Goal: Task Accomplishment & Management: Manage account settings

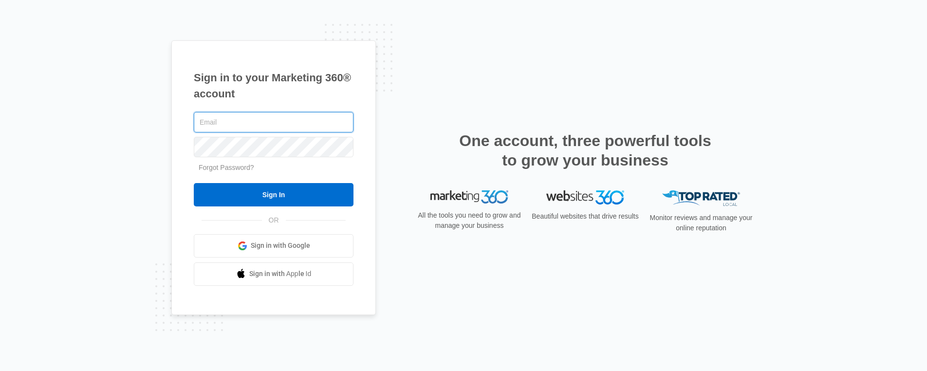
click at [263, 118] on input "text" at bounding box center [274, 122] width 160 height 20
type input "[PERSON_NAME][EMAIL_ADDRESS][PERSON_NAME][DOMAIN_NAME]"
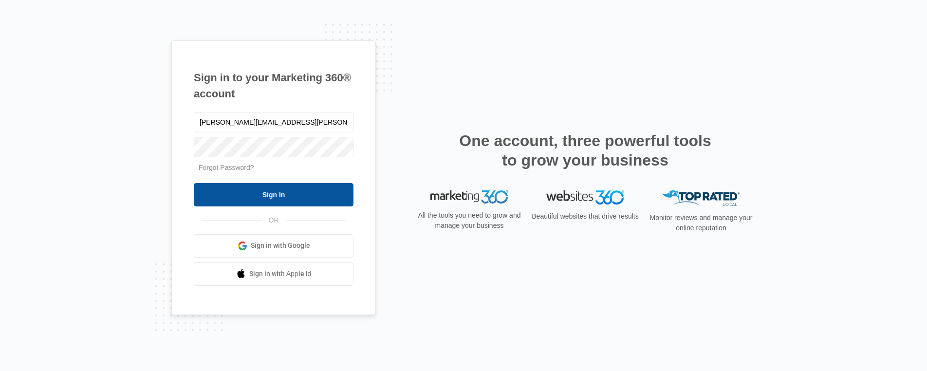
click at [271, 201] on input "Sign In" at bounding box center [274, 194] width 160 height 23
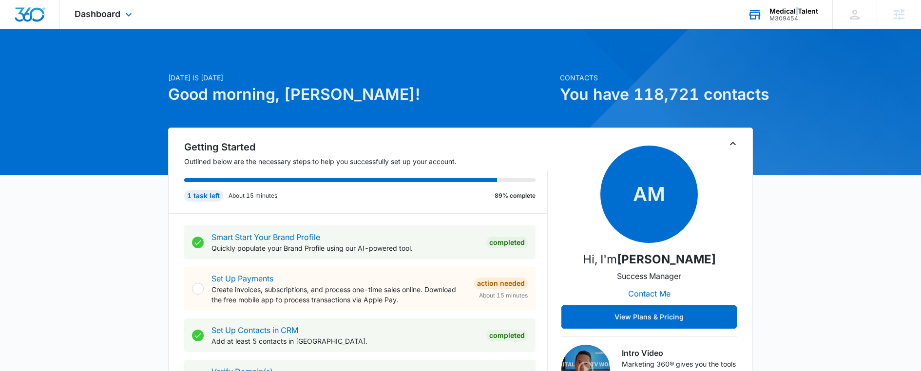
click at [797, 9] on div "Medical Talent" at bounding box center [793, 11] width 49 height 8
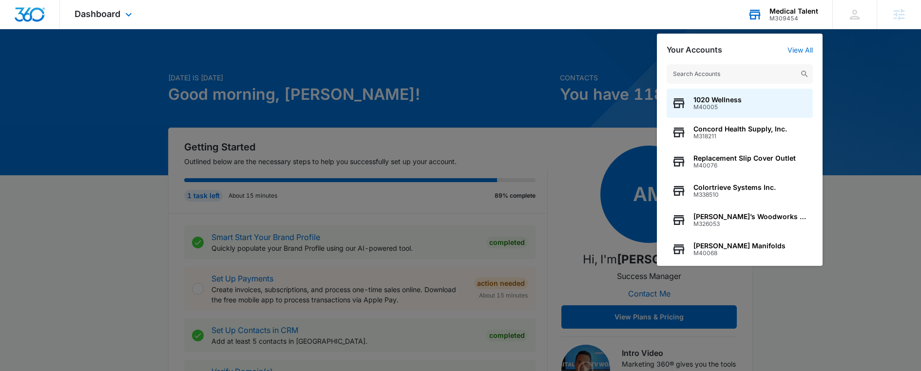
click at [756, 71] on input "text" at bounding box center [739, 73] width 146 height 19
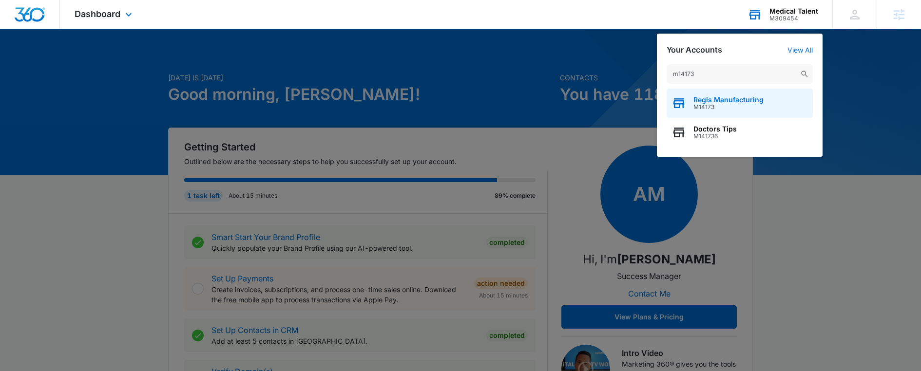
type input "m14173"
click at [757, 103] on span "Regis Manufacturing" at bounding box center [728, 100] width 70 height 8
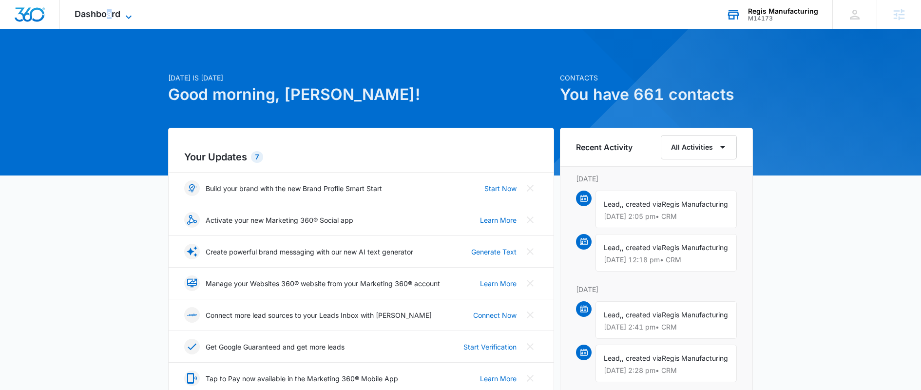
click at [110, 14] on span "Dashboard" at bounding box center [98, 14] width 46 height 10
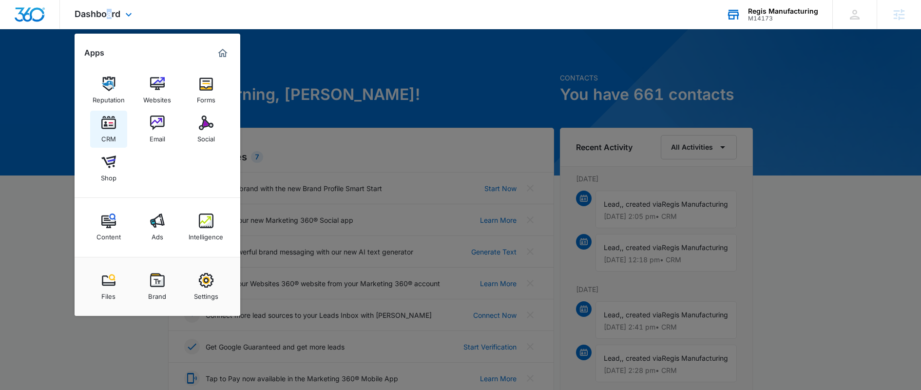
click at [109, 129] on img at bounding box center [108, 122] width 15 height 15
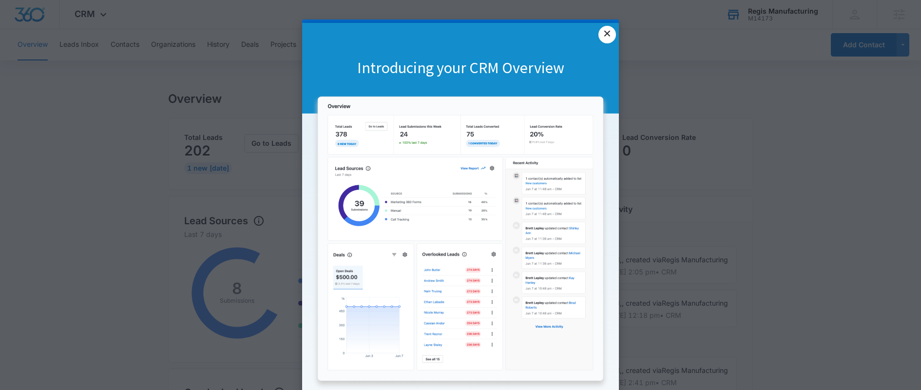
click at [601, 36] on link "×" at bounding box center [607, 35] width 18 height 18
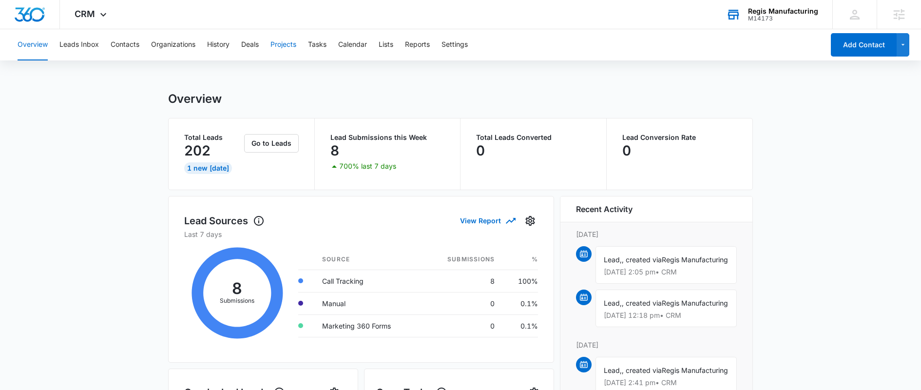
click at [283, 48] on button "Projects" at bounding box center [283, 44] width 26 height 31
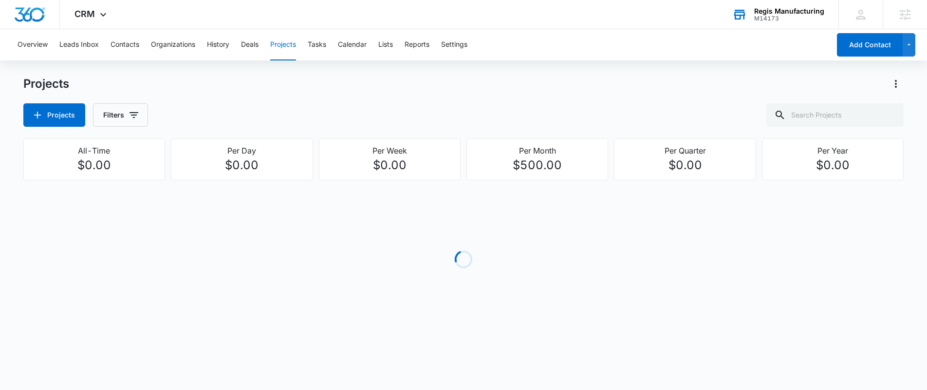
click at [378, 46] on div "Overview Leads Inbox Contacts Organizations History Deals Projects Tasks Calend…" at bounding box center [421, 44] width 819 height 31
click at [461, 46] on button "Settings" at bounding box center [454, 44] width 26 height 31
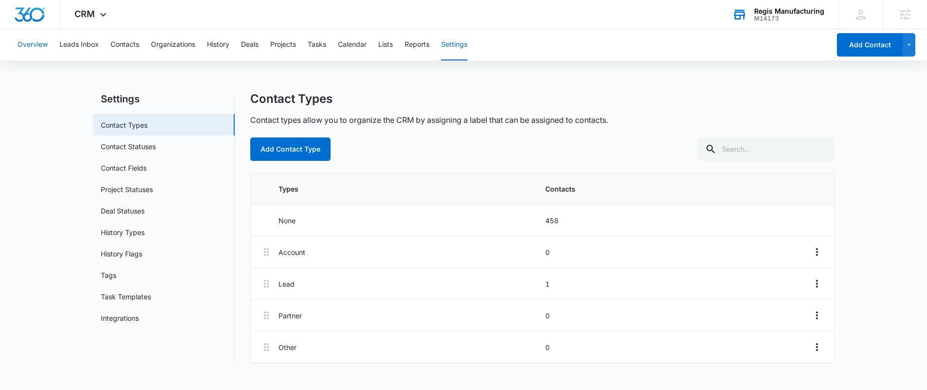
click at [33, 45] on button "Overview" at bounding box center [33, 44] width 30 height 31
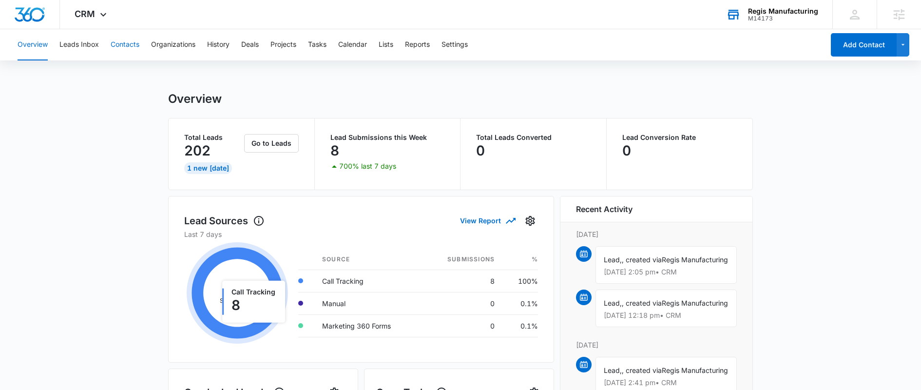
click at [120, 41] on button "Contacts" at bounding box center [125, 44] width 29 height 31
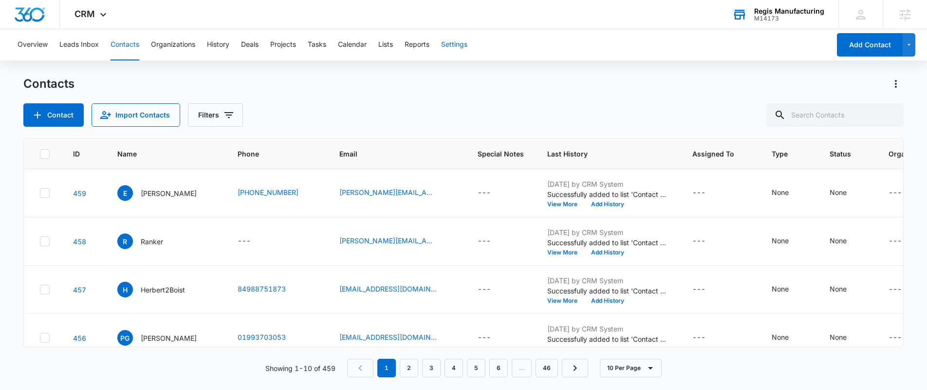
click at [460, 43] on button "Settings" at bounding box center [454, 44] width 26 height 31
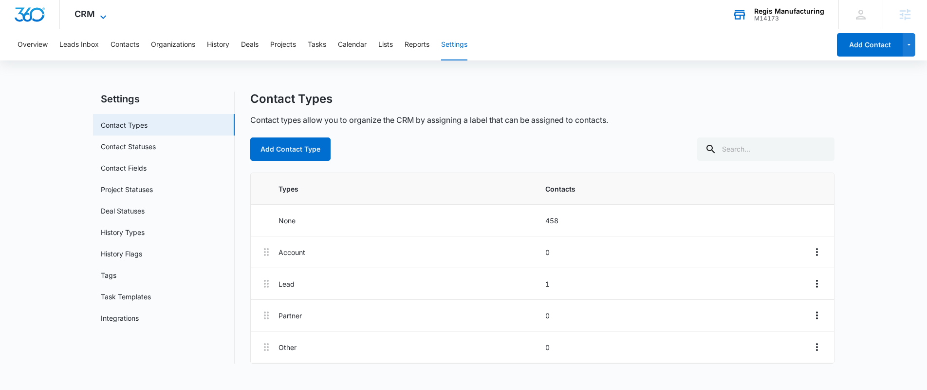
click at [108, 19] on icon at bounding box center [103, 17] width 12 height 12
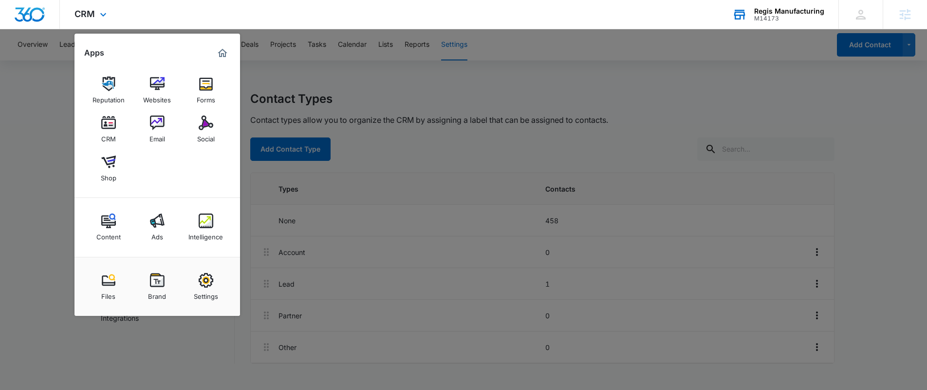
click at [378, 20] on div "CRM Apps Reputation Websites Forms CRM Email Social Shop Content Ads Intelligen…" at bounding box center [463, 14] width 927 height 29
click at [56, 110] on div at bounding box center [463, 195] width 927 height 390
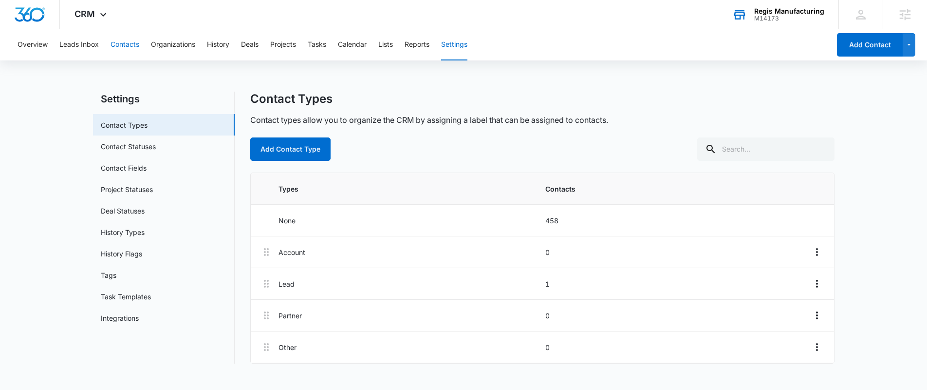
click at [129, 43] on button "Contacts" at bounding box center [125, 44] width 29 height 31
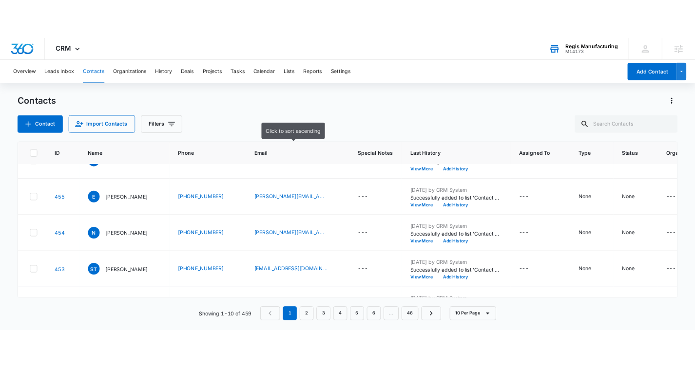
scroll to position [311, 0]
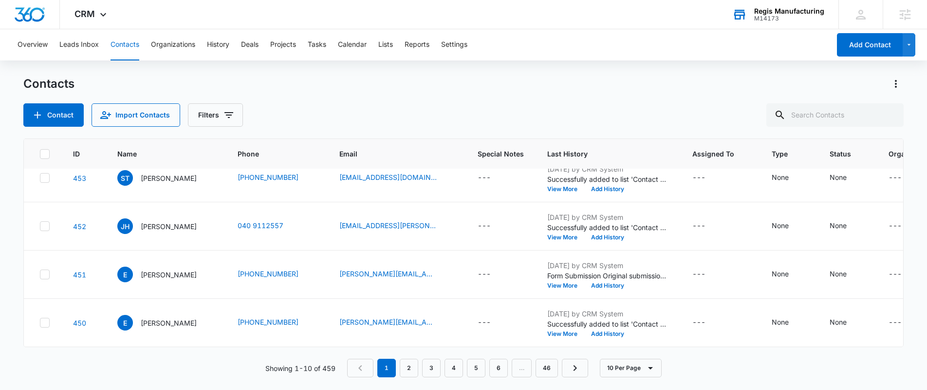
click at [778, 9] on div "Regis Manufacturing" at bounding box center [790, 11] width 70 height 8
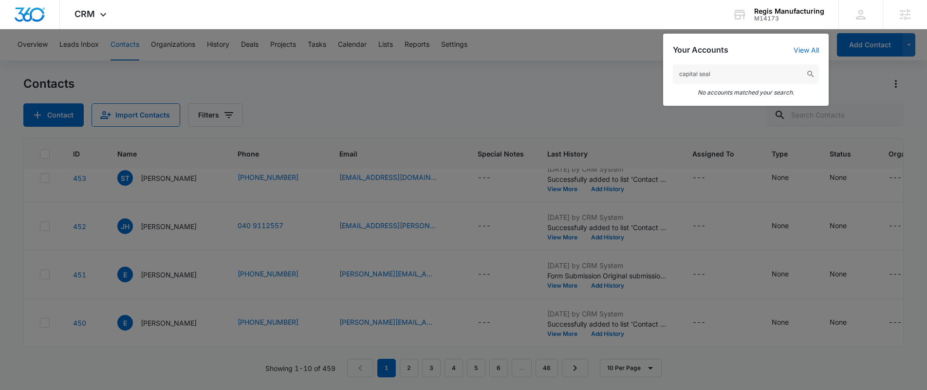
click at [720, 75] on input "capital seal" at bounding box center [746, 73] width 146 height 19
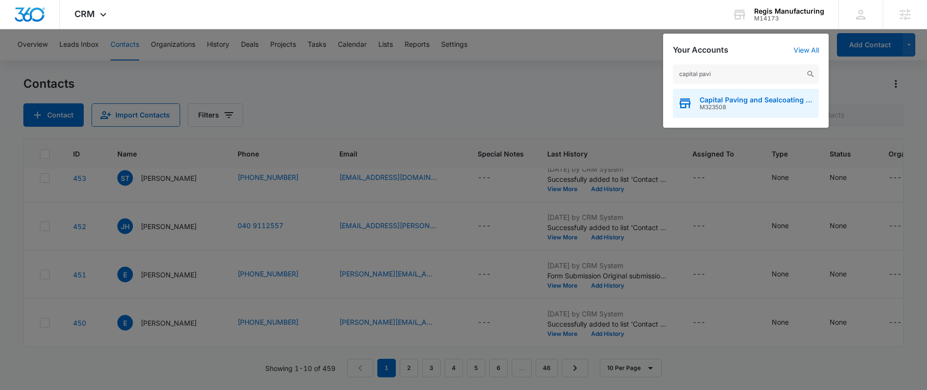
type input "capital pavi"
click at [752, 95] on div "Capital Paving and Sealcoating LLC M323508" at bounding box center [746, 103] width 146 height 29
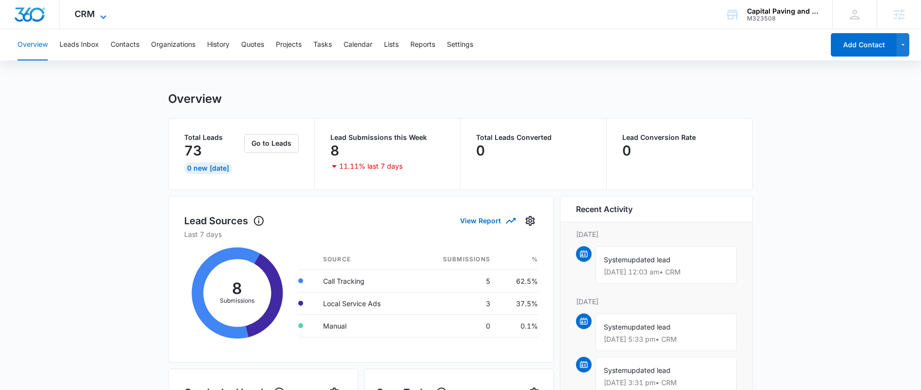
click at [91, 16] on span "CRM" at bounding box center [85, 14] width 20 height 10
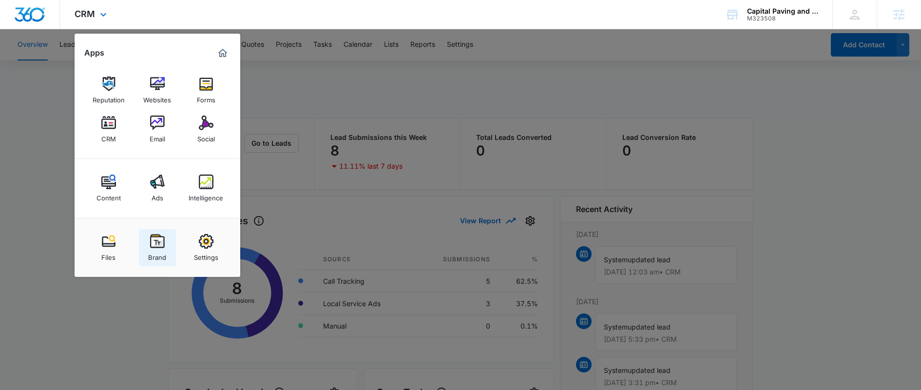
click at [157, 251] on div "Brand" at bounding box center [157, 254] width 18 height 13
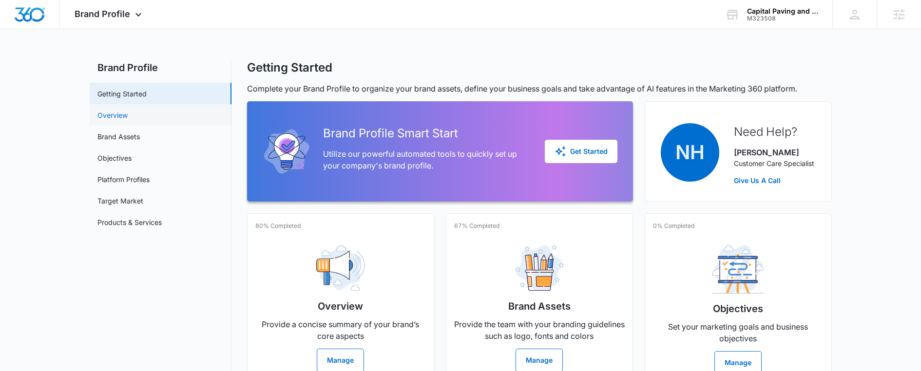
click at [126, 111] on link "Overview" at bounding box center [112, 115] width 30 height 10
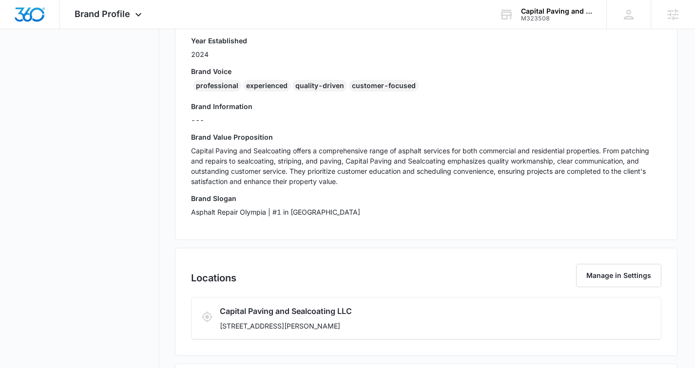
scroll to position [151, 0]
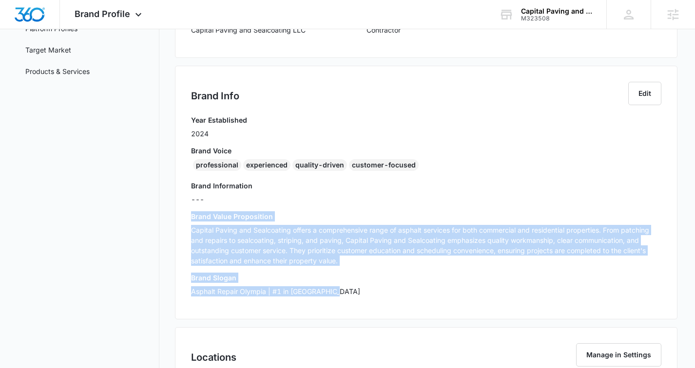
drag, startPoint x: 353, startPoint y: 295, endPoint x: 183, endPoint y: 216, distance: 187.4
click at [183, 216] on div "Brand Info Edit Year Established 2024 Brand Voice professional experienced qual…" at bounding box center [426, 193] width 503 height 254
copy div "Brand Value Proposition Capital Paving and Sealcoating offers a comprehensive r…"
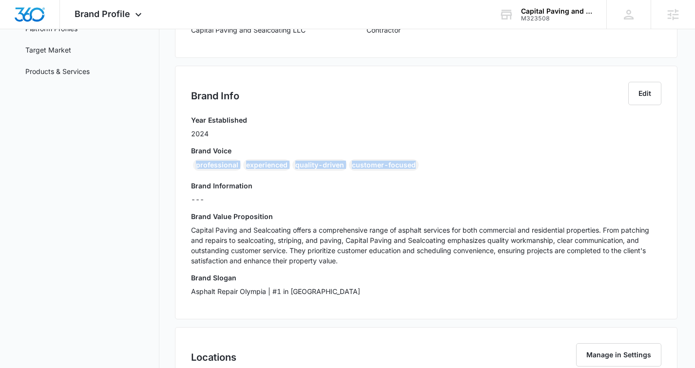
drag, startPoint x: 424, startPoint y: 166, endPoint x: 75, endPoint y: 168, distance: 349.3
click at [197, 168] on div "professional experienced quality-driven customer-focused" at bounding box center [426, 167] width 471 height 16
copy div "professional experienced quality-driven customer-focused"
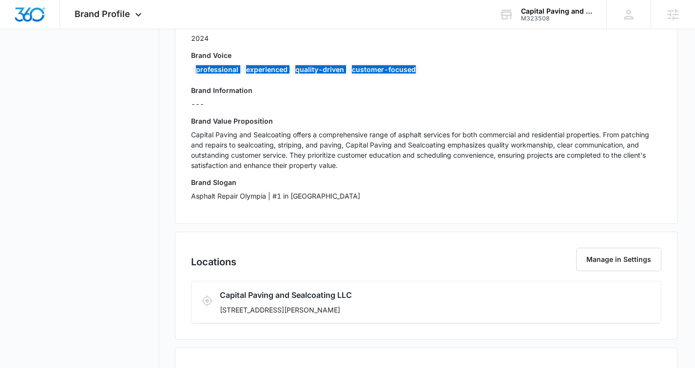
scroll to position [99, 0]
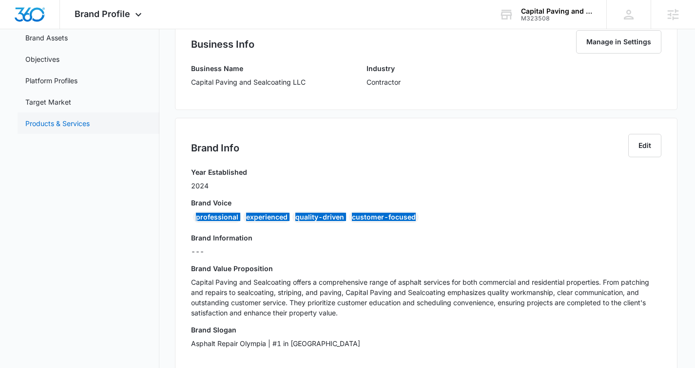
click at [67, 122] on link "Products & Services" at bounding box center [57, 123] width 64 height 10
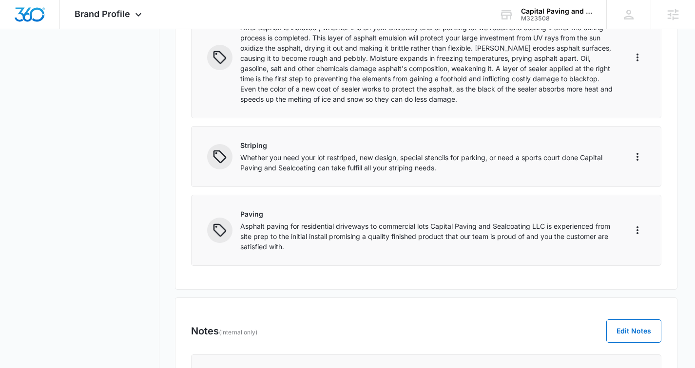
scroll to position [453, 0]
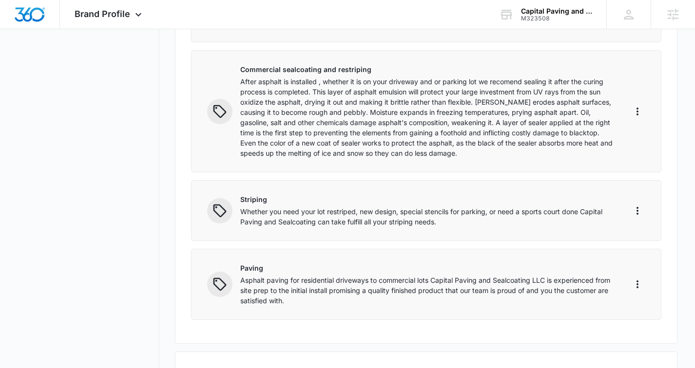
click at [357, 305] on p "Asphalt paving for residential driveways to commercial lots Capital Paving and …" at bounding box center [427, 290] width 374 height 31
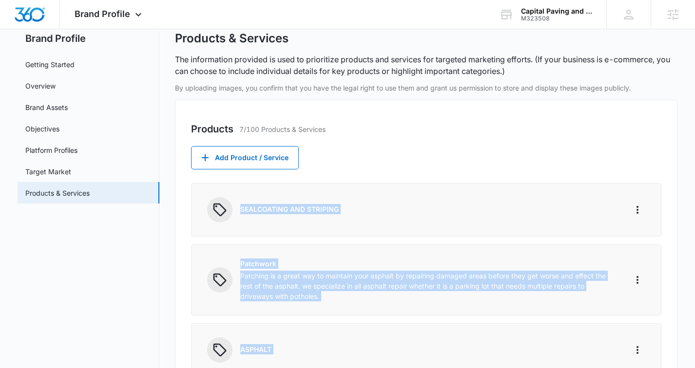
scroll to position [0, 0]
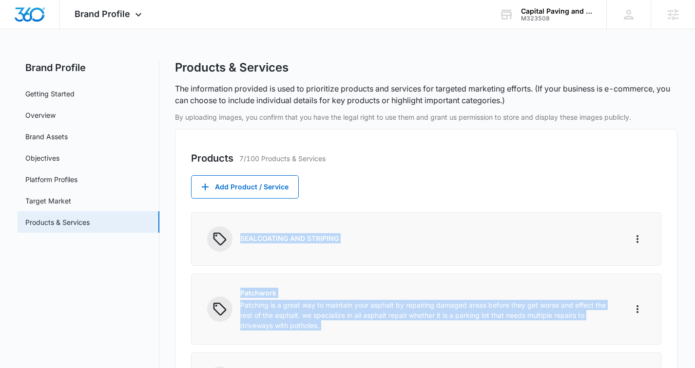
drag, startPoint x: 325, startPoint y: 306, endPoint x: 241, endPoint y: 241, distance: 106.9
copy div "SEALCOATING AND STRIPING Patchwork Patching is a great way to maintain your asp…"
drag, startPoint x: 13, startPoint y: 283, endPoint x: 174, endPoint y: 269, distance: 161.9
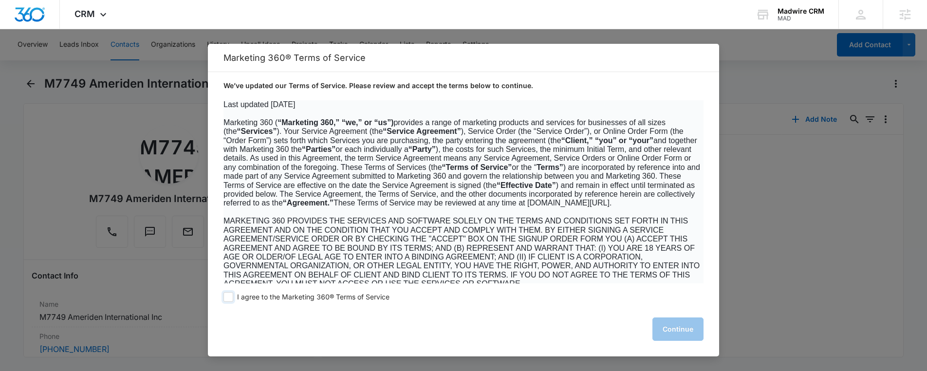
click at [239, 297] on span "I agree to the Marketing 360® Terms of Service" at bounding box center [313, 297] width 152 height 9
click at [233, 297] on input "I agree to the Marketing 360® Terms of Service" at bounding box center [229, 297] width 10 height 10
click at [227, 298] on span at bounding box center [229, 297] width 10 height 10
click at [227, 298] on input "I agree to the Marketing 360® Terms of Service" at bounding box center [229, 297] width 10 height 10
click at [227, 299] on span at bounding box center [229, 297] width 10 height 10
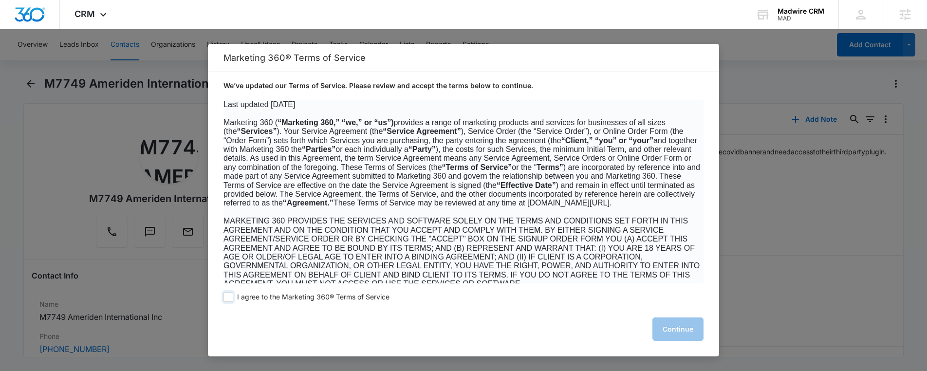
click at [227, 299] on input "I agree to the Marketing 360® Terms of Service" at bounding box center [229, 297] width 10 height 10
checkbox input "true"
click at [674, 332] on button "Continue" at bounding box center [678, 329] width 51 height 23
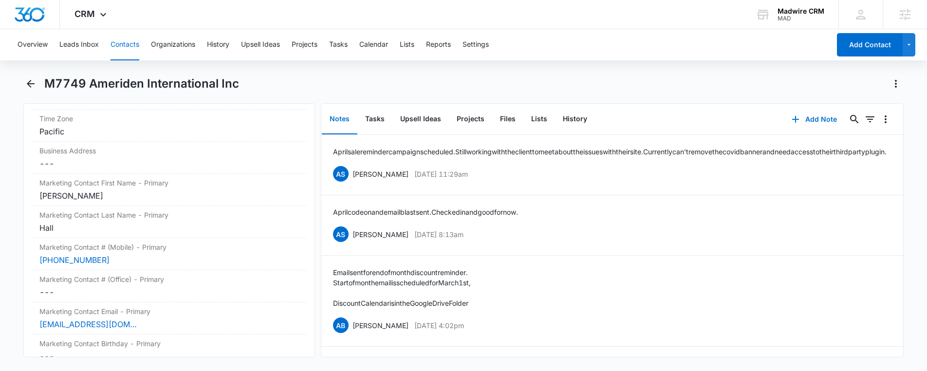
scroll to position [1271, 0]
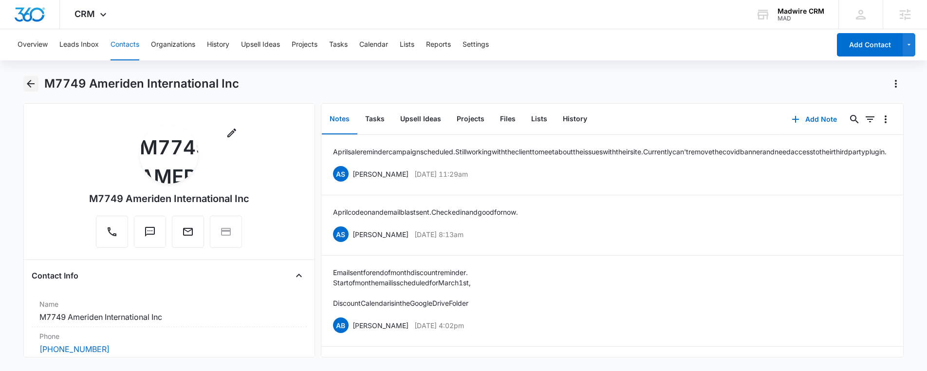
click at [35, 85] on icon "Back" at bounding box center [31, 84] width 12 height 12
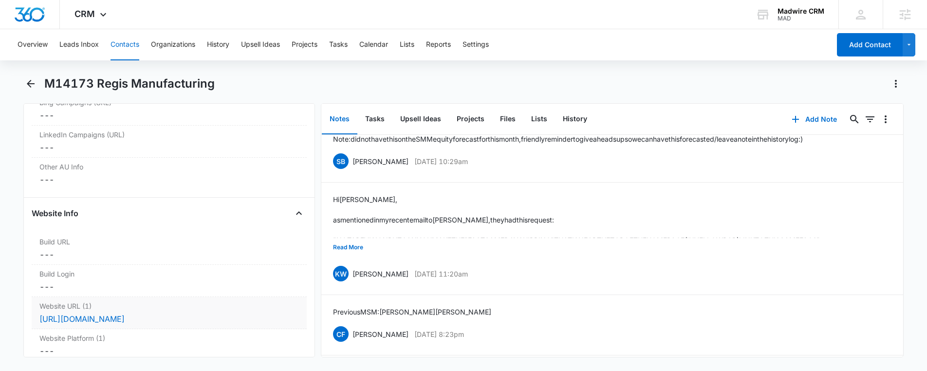
scroll to position [3740, 0]
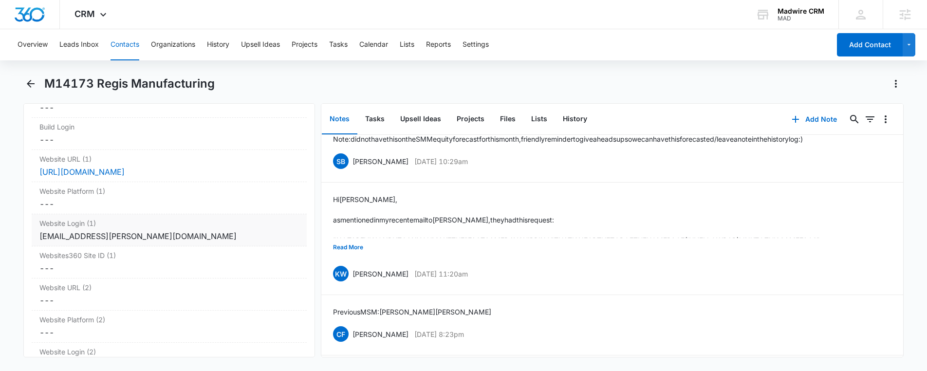
click at [113, 238] on div "[EMAIL_ADDRESS][PERSON_NAME][DOMAIN_NAME]" at bounding box center [169, 236] width 260 height 12
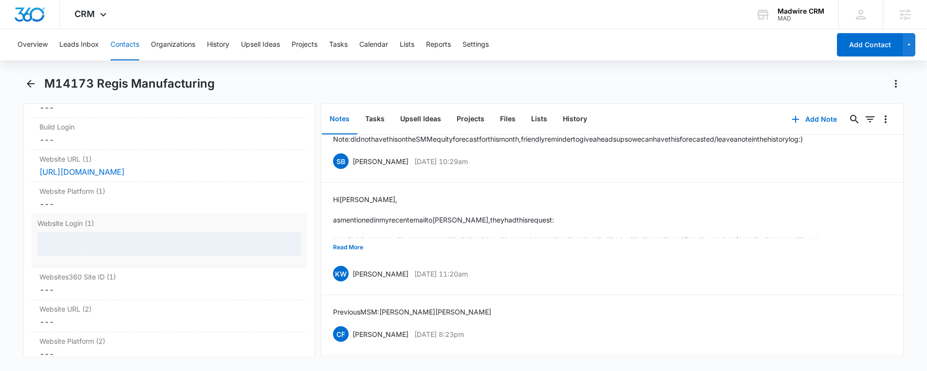
click at [113, 238] on div "Website Login (1)" at bounding box center [169, 241] width 275 height 54
click at [113, 238] on div at bounding box center [170, 243] width 264 height 23
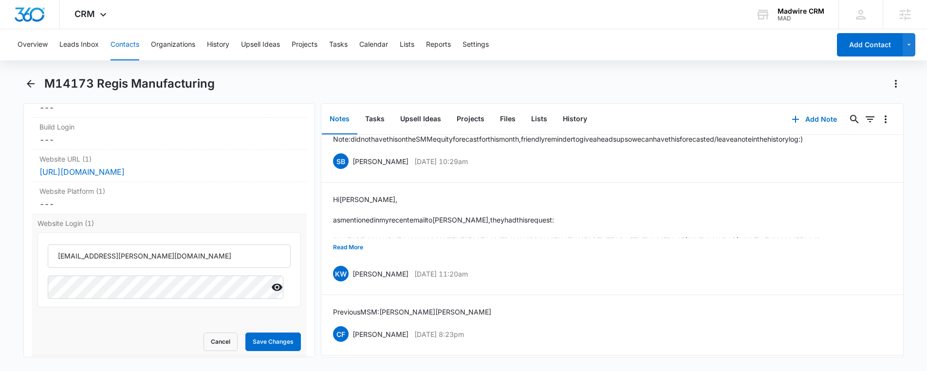
scroll to position [3852, 0]
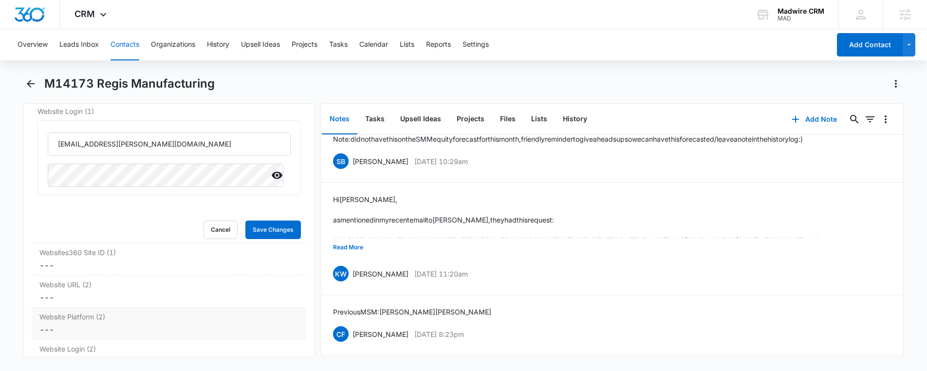
click at [221, 238] on button "Cancel" at bounding box center [221, 230] width 34 height 19
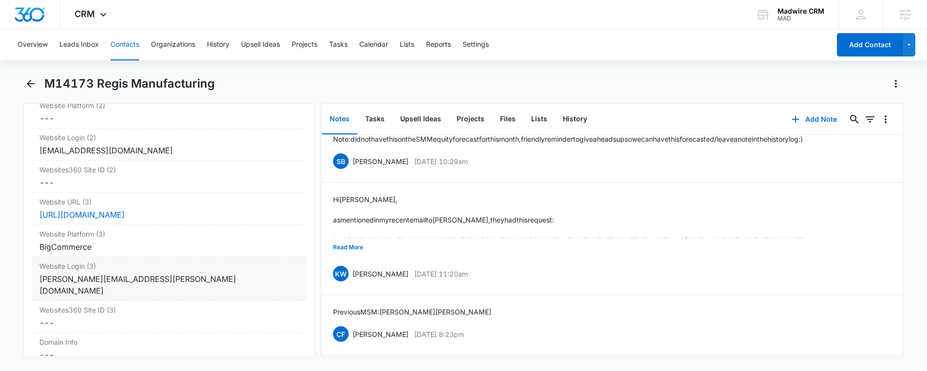
scroll to position [3969, 0]
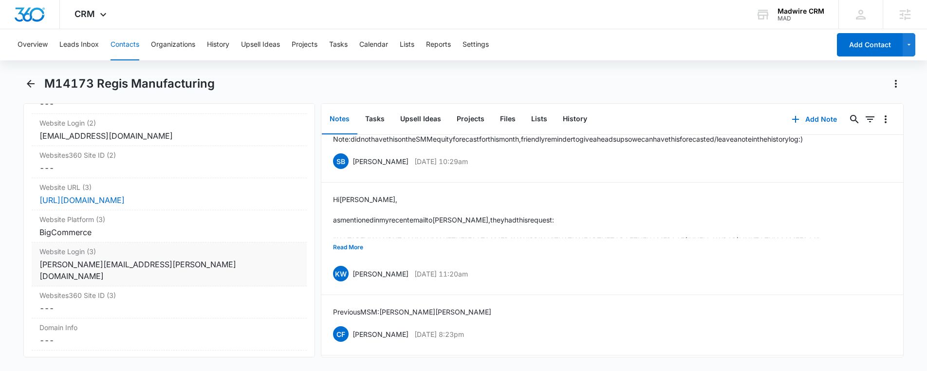
click at [127, 269] on div "[PERSON_NAME][EMAIL_ADDRESS][PERSON_NAME][DOMAIN_NAME]" at bounding box center [169, 270] width 260 height 23
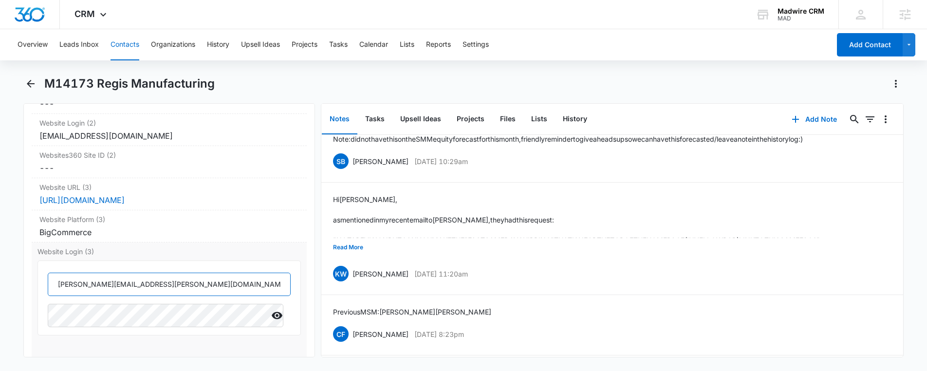
click at [243, 290] on input "[PERSON_NAME][EMAIL_ADDRESS][PERSON_NAME][DOMAIN_NAME]" at bounding box center [169, 284] width 243 height 23
click at [113, 282] on input "[PERSON_NAME][EMAIL_ADDRESS][PERSON_NAME][DOMAIN_NAME]" at bounding box center [169, 284] width 243 height 23
drag, startPoint x: 14, startPoint y: 203, endPoint x: 113, endPoint y: 282, distance: 126.9
click at [113, 282] on input "[PERSON_NAME][EMAIL_ADDRESS][PERSON_NAME][DOMAIN_NAME]" at bounding box center [169, 284] width 243 height 23
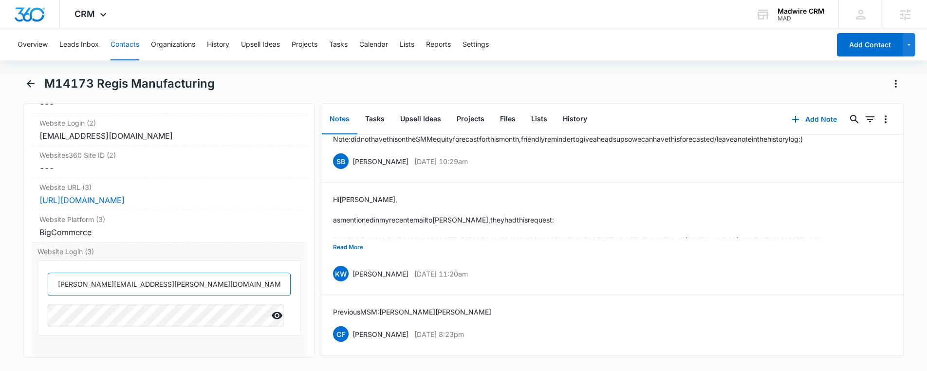
click at [113, 282] on input "[PERSON_NAME][EMAIL_ADDRESS][PERSON_NAME][DOMAIN_NAME]" at bounding box center [169, 284] width 243 height 23
click at [272, 319] on icon "Show" at bounding box center [277, 315] width 11 height 7
